Goal: Navigation & Orientation: Find specific page/section

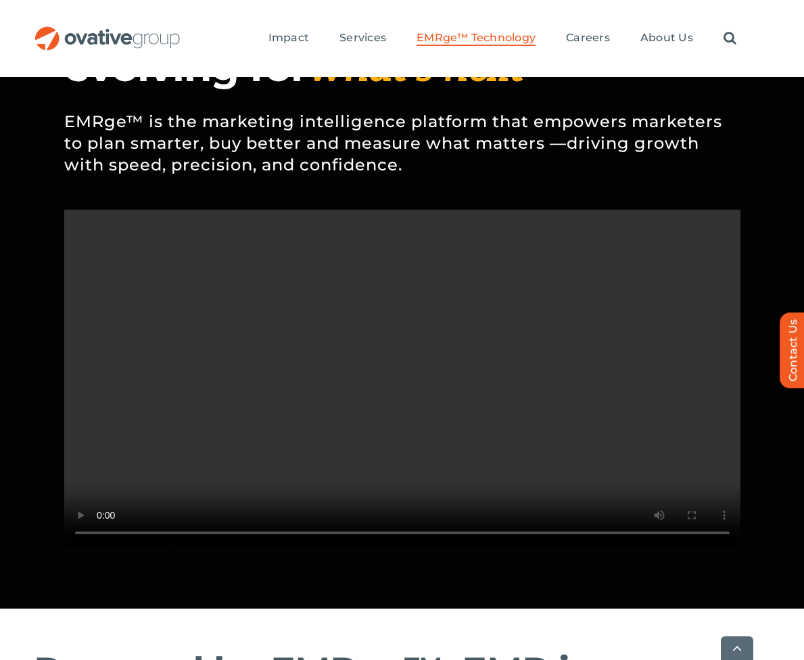
scroll to position [1126, 0]
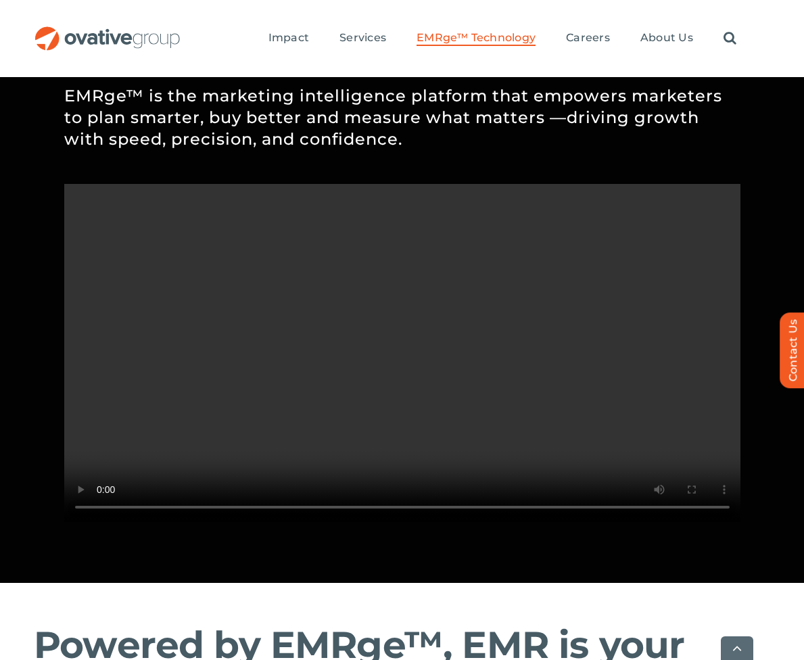
click at [678, 522] on video "Sorry, your browser doesn't support embedded videos." at bounding box center [402, 353] width 676 height 338
drag, startPoint x: 676, startPoint y: 483, endPoint x: 676, endPoint y: 497, distance: 14.2
click at [676, 497] on video "Sorry, your browser doesn't support embedded videos." at bounding box center [402, 353] width 676 height 338
drag, startPoint x: 231, startPoint y: 548, endPoint x: 126, endPoint y: 542, distance: 104.9
click at [126, 522] on video "Sorry, your browser doesn't support embedded videos." at bounding box center [402, 353] width 676 height 338
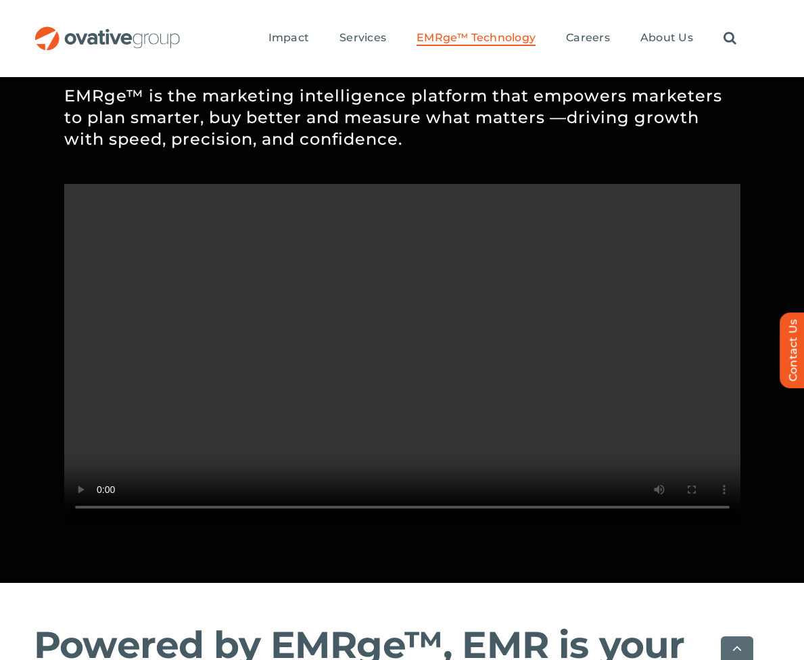
drag, startPoint x: 625, startPoint y: 548, endPoint x: 654, endPoint y: 536, distance: 30.6
click at [654, 522] on video "Sorry, your browser doesn't support embedded videos." at bounding box center [402, 353] width 676 height 338
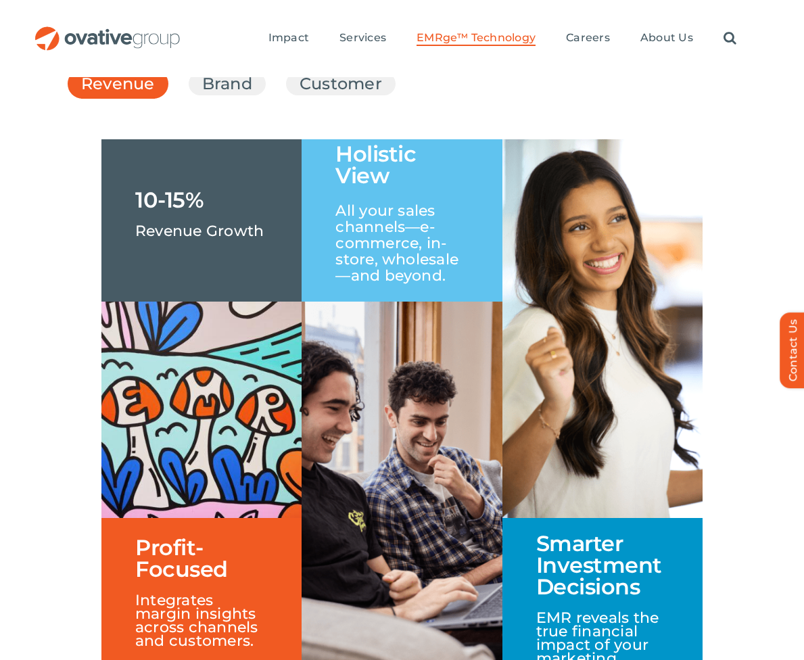
scroll to position [2045, 0]
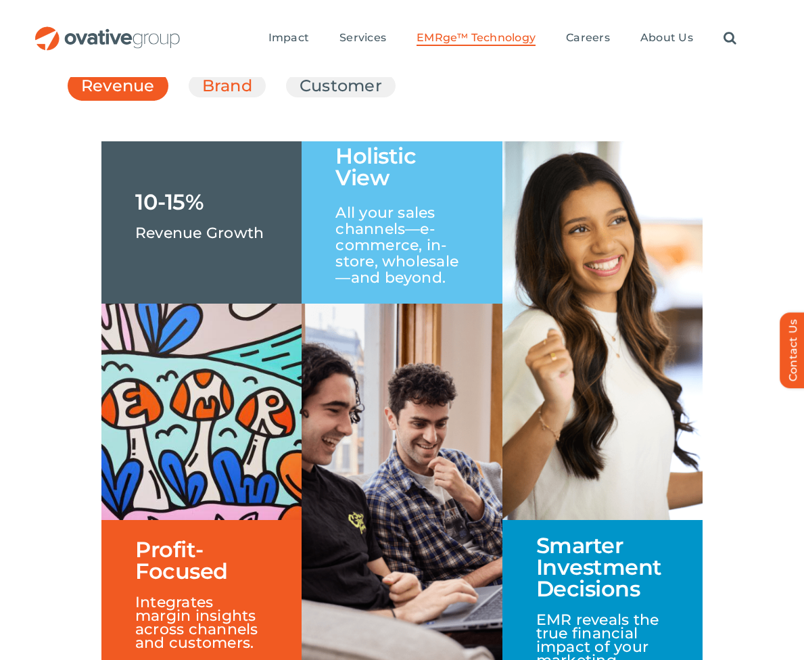
click at [230, 97] on link "Brand" at bounding box center [227, 85] width 50 height 23
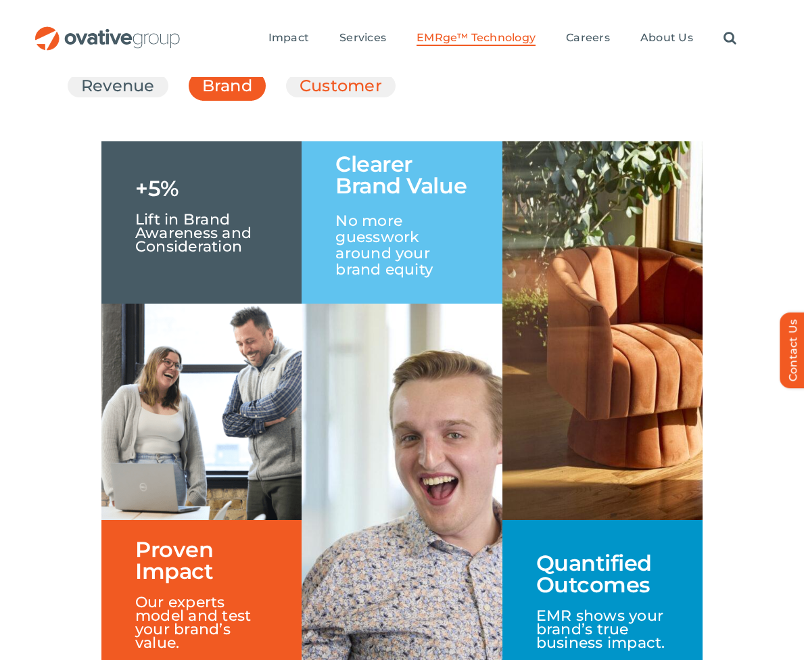
click at [322, 97] on link "Customer" at bounding box center [341, 85] width 82 height 23
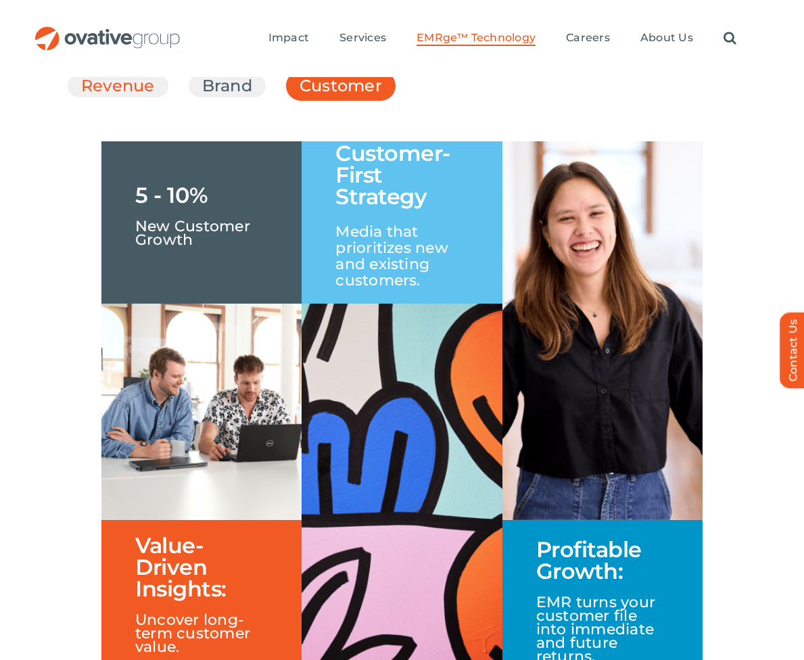
click at [135, 97] on link "Revenue" at bounding box center [118, 85] width 74 height 23
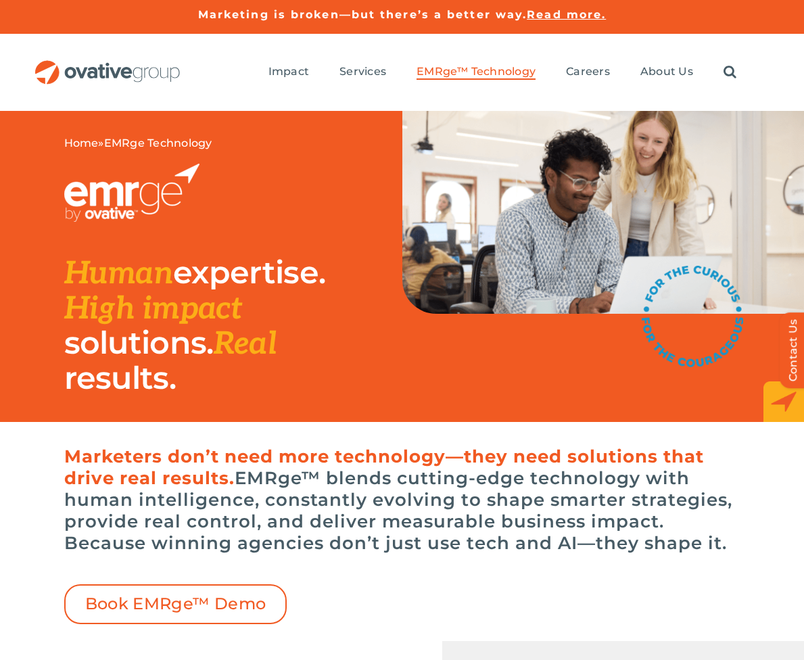
scroll to position [0, 0]
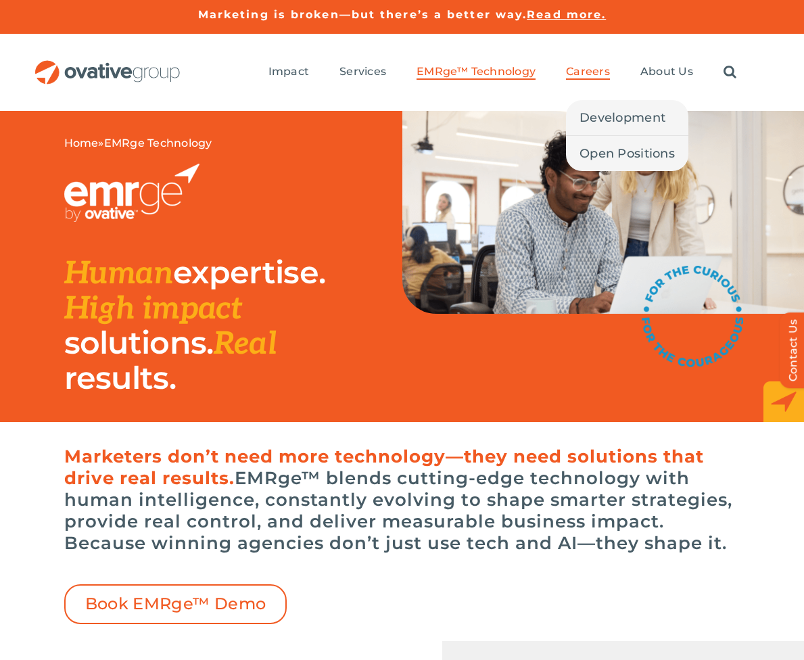
click at [572, 75] on span "Careers" at bounding box center [588, 72] width 44 height 14
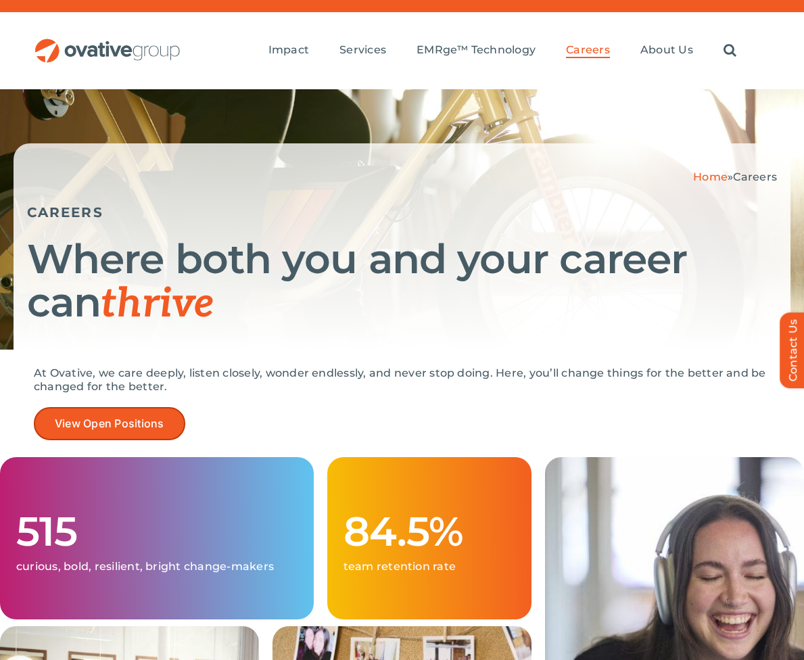
scroll to position [24, 0]
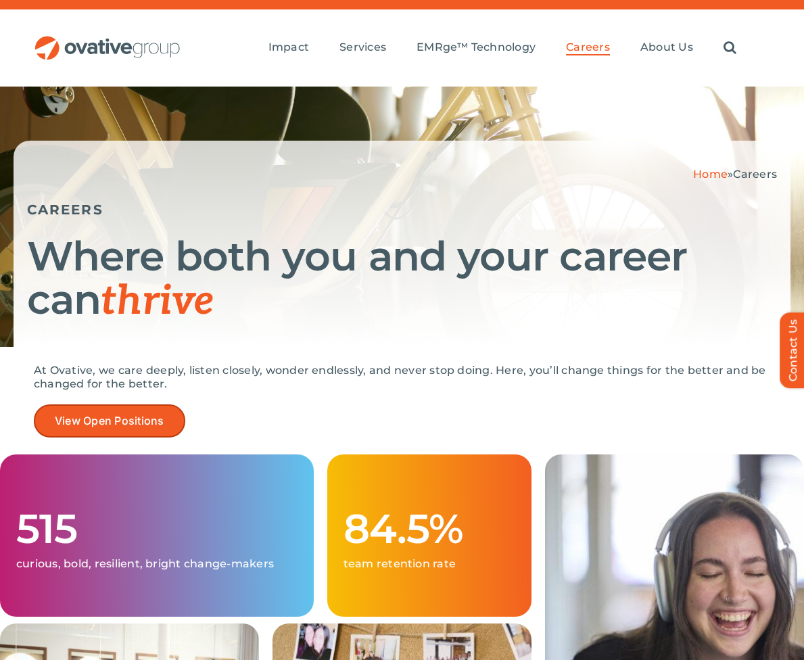
click at [133, 419] on span "View Open Positions" at bounding box center [110, 420] width 110 height 13
